Goal: Use online tool/utility

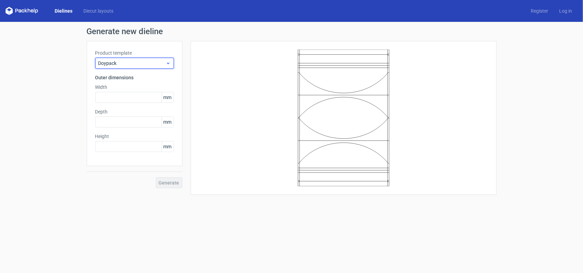
click at [111, 60] on span "Doypack" at bounding box center [131, 63] width 67 height 7
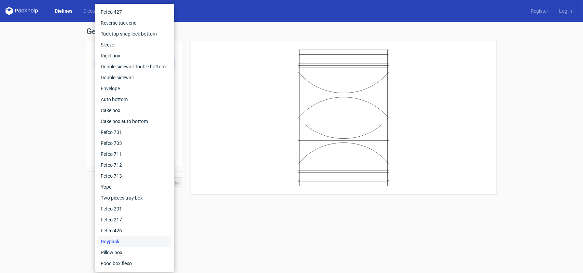
click at [56, 86] on div "Generate new dieline Product template Doypack Outer dimensions Width mm Depth m…" at bounding box center [291, 111] width 583 height 178
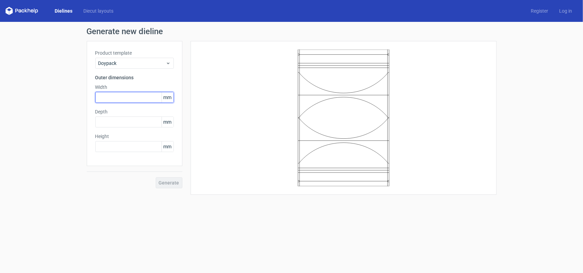
click at [123, 101] on input "text" at bounding box center [134, 97] width 79 height 11
type input "150"
click at [100, 149] on input "text" at bounding box center [134, 146] width 79 height 11
type input "210"
click at [125, 123] on input "text" at bounding box center [134, 121] width 79 height 11
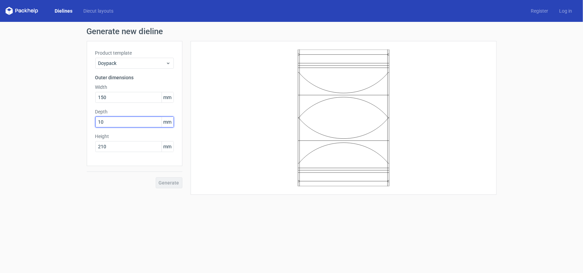
type input "1"
type input "30"
click at [168, 183] on span "Generate" at bounding box center [169, 182] width 20 height 5
